Goal: Navigation & Orientation: Find specific page/section

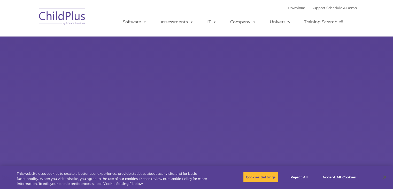
select select "MEDIUM"
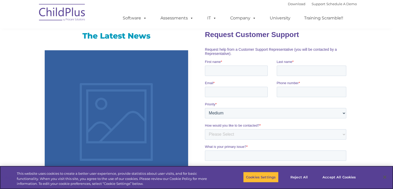
scroll to position [495, 0]
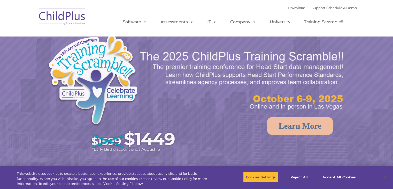
select select "MEDIUM"
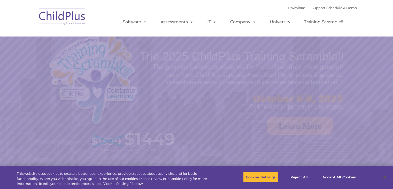
select select "MEDIUM"
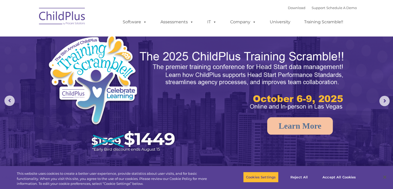
click at [69, 15] on img at bounding box center [62, 17] width 52 height 26
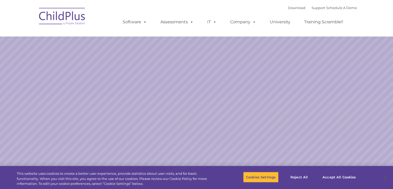
select select "MEDIUM"
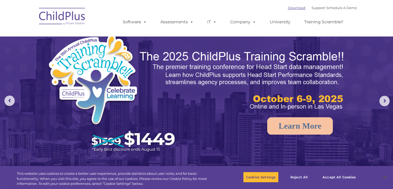
click at [288, 9] on link "Download" at bounding box center [297, 8] width 18 height 4
